Goal: Check status: Verify the current state of an ongoing process or item

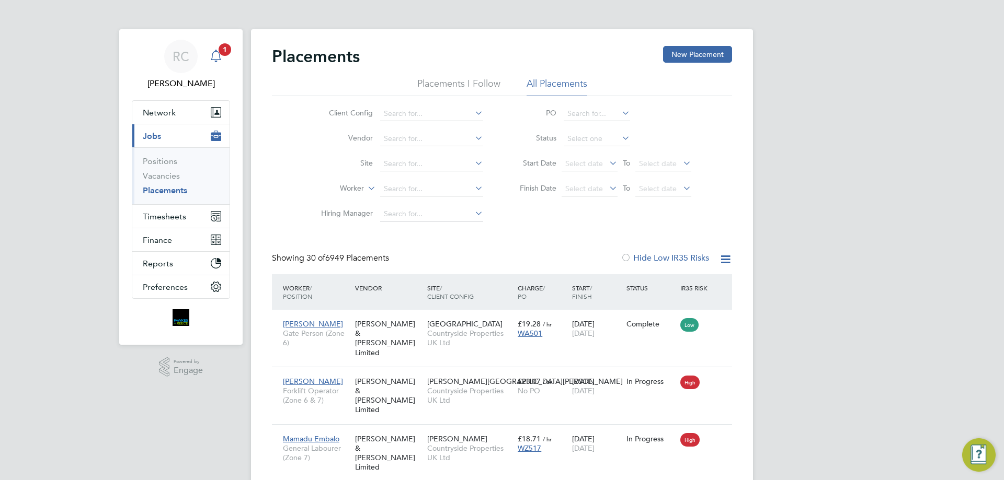
click at [223, 54] on span "1" at bounding box center [225, 49] width 13 height 13
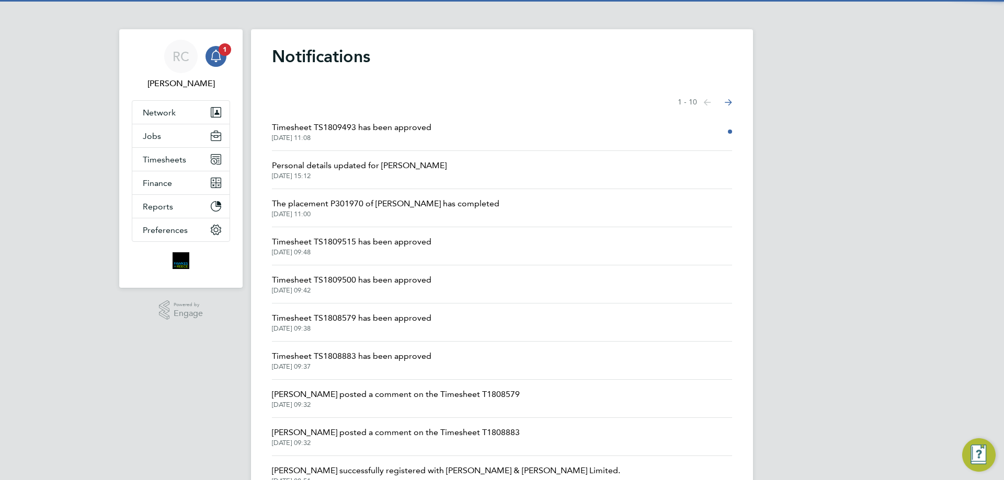
click at [427, 133] on span "Timesheet TS1809493 has been approved" at bounding box center [351, 127] width 159 height 13
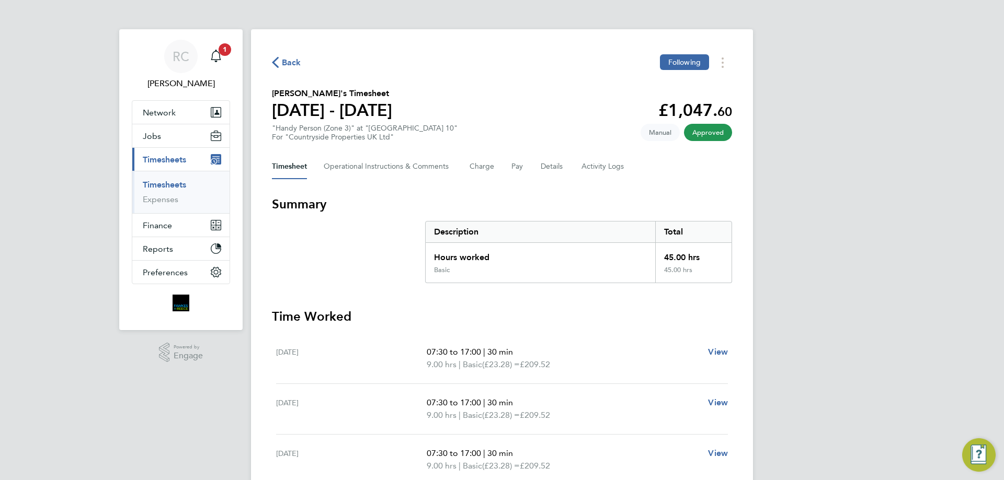
click at [164, 181] on link "Timesheets" at bounding box center [164, 185] width 43 height 10
